Goal: Navigation & Orientation: Find specific page/section

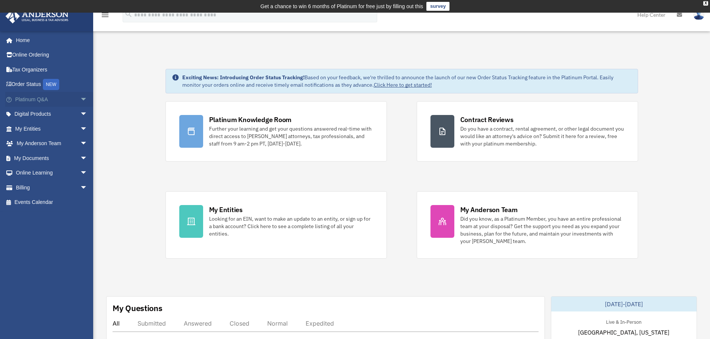
click at [80, 101] on span "arrow_drop_down" at bounding box center [87, 99] width 15 height 15
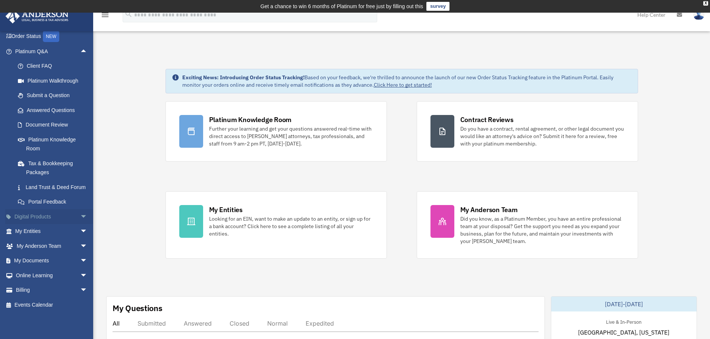
scroll to position [57, 0]
click at [80, 218] on span "arrow_drop_down" at bounding box center [87, 216] width 15 height 15
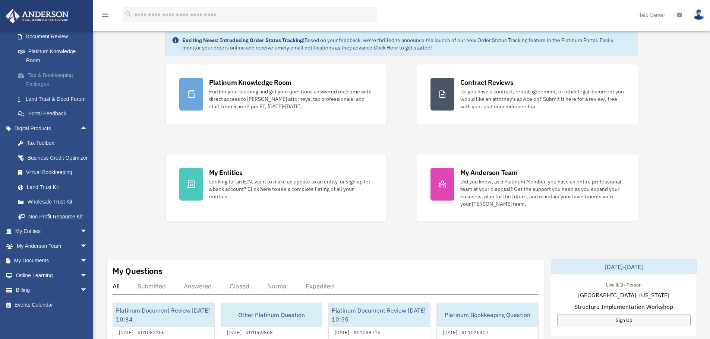
scroll to position [155, 0]
click at [68, 228] on link "My Entities arrow_drop_down" at bounding box center [51, 231] width 93 height 15
click at [60, 230] on link "My Entities arrow_drop_down" at bounding box center [51, 231] width 93 height 15
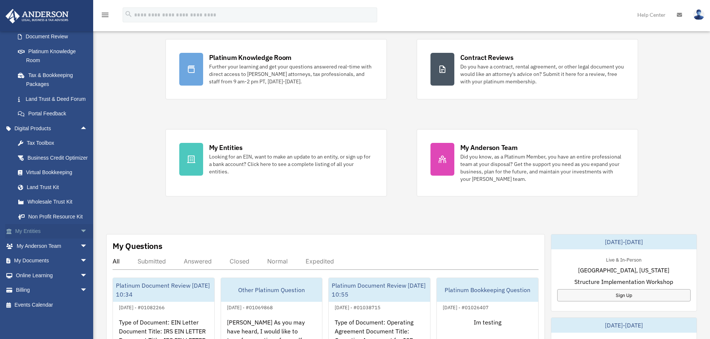
scroll to position [74, 0]
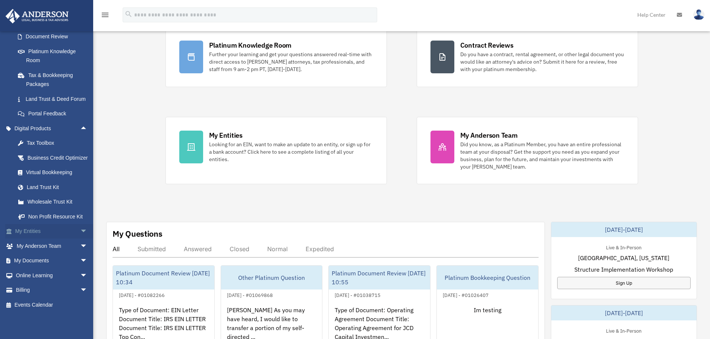
click at [37, 238] on link "My Entities arrow_drop_down" at bounding box center [51, 231] width 93 height 15
click at [80, 228] on span "arrow_drop_down" at bounding box center [87, 231] width 15 height 15
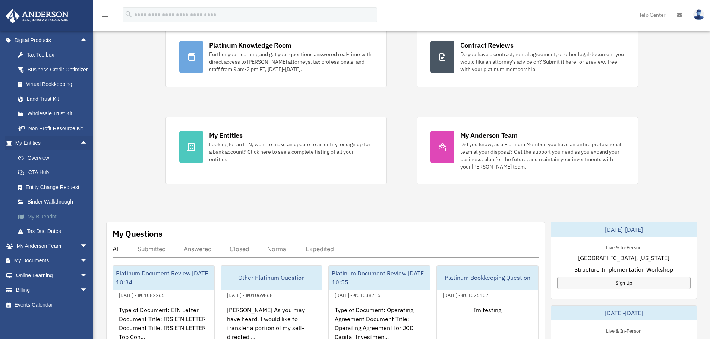
scroll to position [243, 0]
click at [80, 245] on span "arrow_drop_down" at bounding box center [87, 246] width 15 height 15
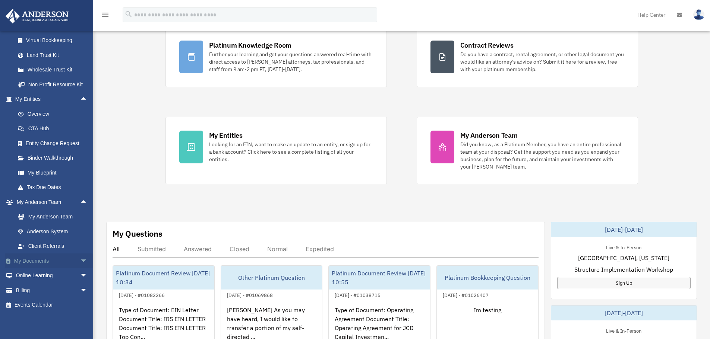
scroll to position [287, 0]
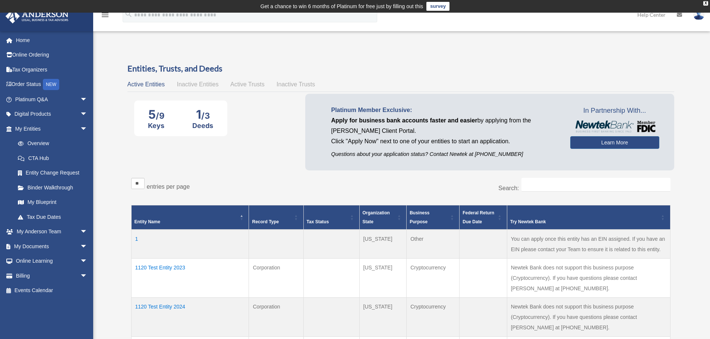
click at [111, 280] on div "Overview [PERSON_NAME][EMAIL_ADDRESS][DOMAIN_NAME] Sign Out [PERSON_NAME][EMAIL…" at bounding box center [355, 327] width 710 height 572
click at [80, 258] on span "arrow_drop_down" at bounding box center [87, 261] width 15 height 15
click at [32, 40] on link "Home" at bounding box center [51, 40] width 93 height 15
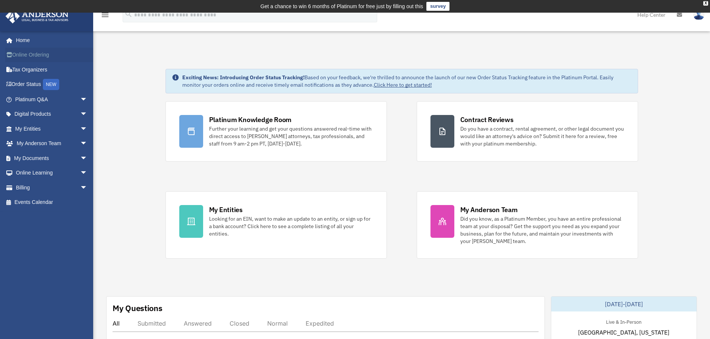
click at [50, 56] on link "Online Ordering" at bounding box center [51, 55] width 93 height 15
